Goal: Transaction & Acquisition: Purchase product/service

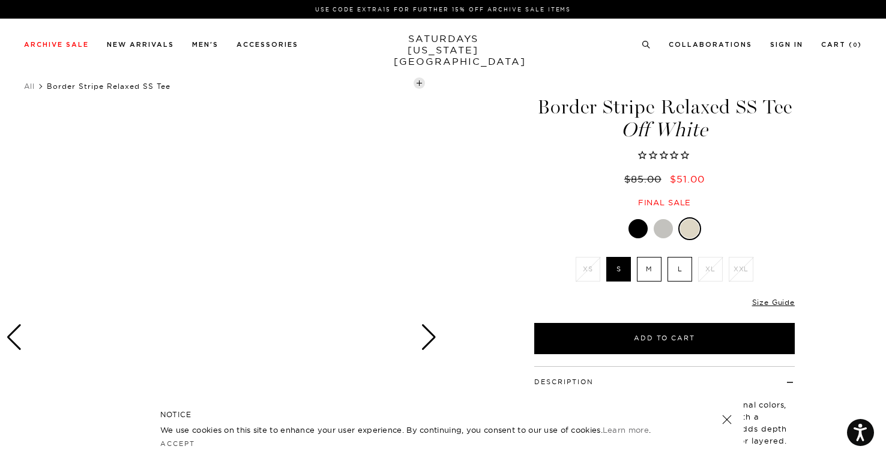
click at [650, 279] on label "M" at bounding box center [649, 269] width 25 height 25
click at [0, 0] on input "M" at bounding box center [0, 0] width 0 height 0
click at [424, 328] on div "Next slide" at bounding box center [429, 337] width 16 height 26
click at [723, 417] on link at bounding box center [727, 419] width 17 height 17
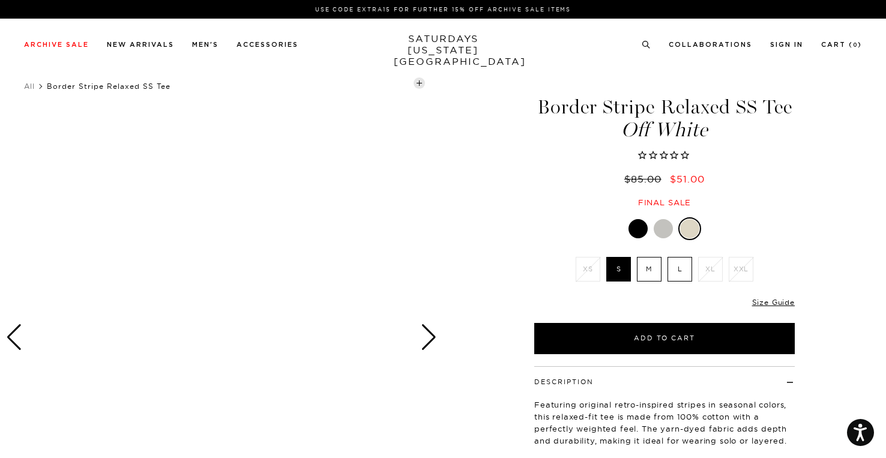
click at [644, 261] on label "M" at bounding box center [649, 269] width 25 height 25
click at [0, 0] on input "M" at bounding box center [0, 0] width 0 height 0
